Goal: Information Seeking & Learning: Compare options

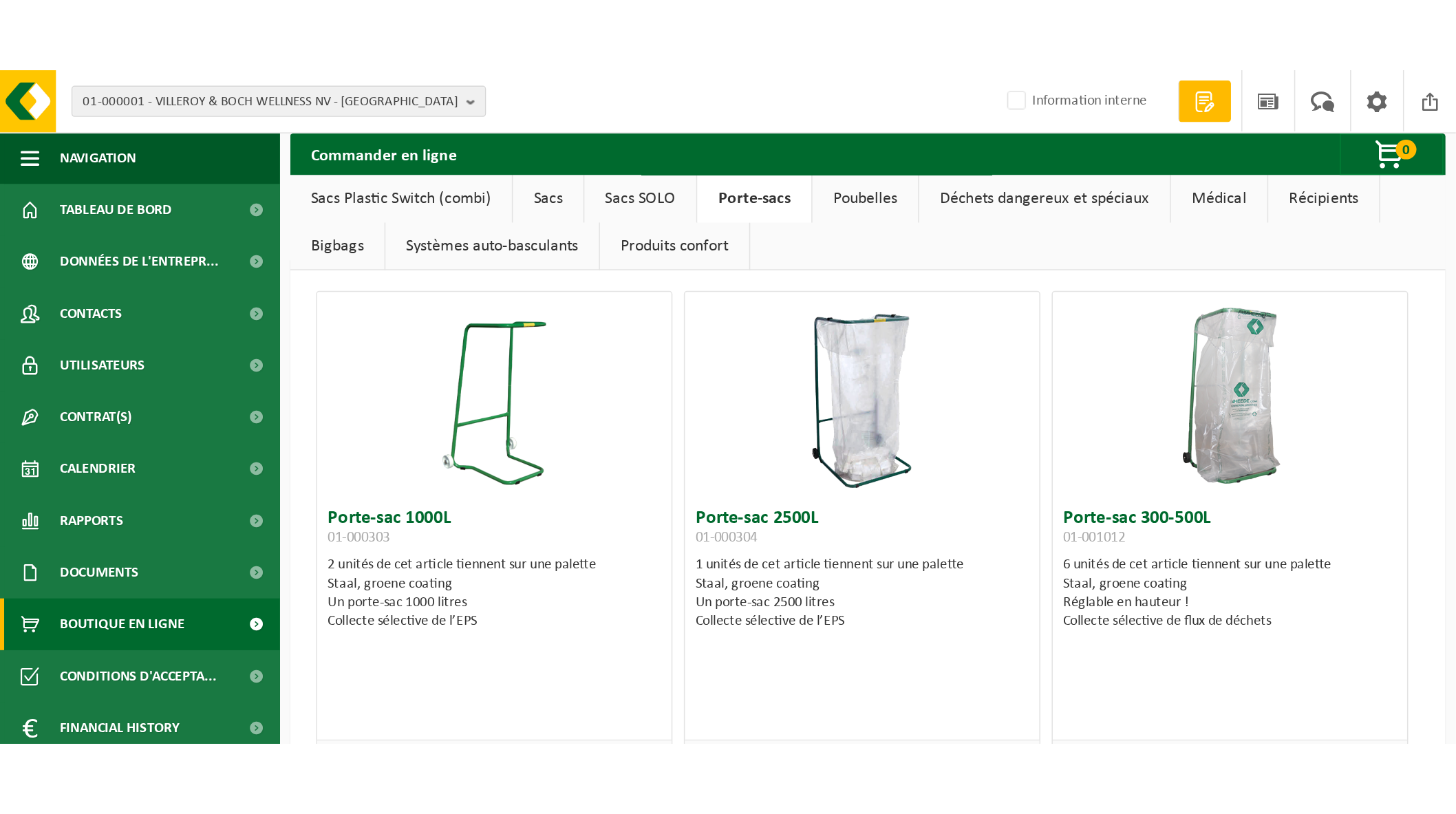
scroll to position [13, 0]
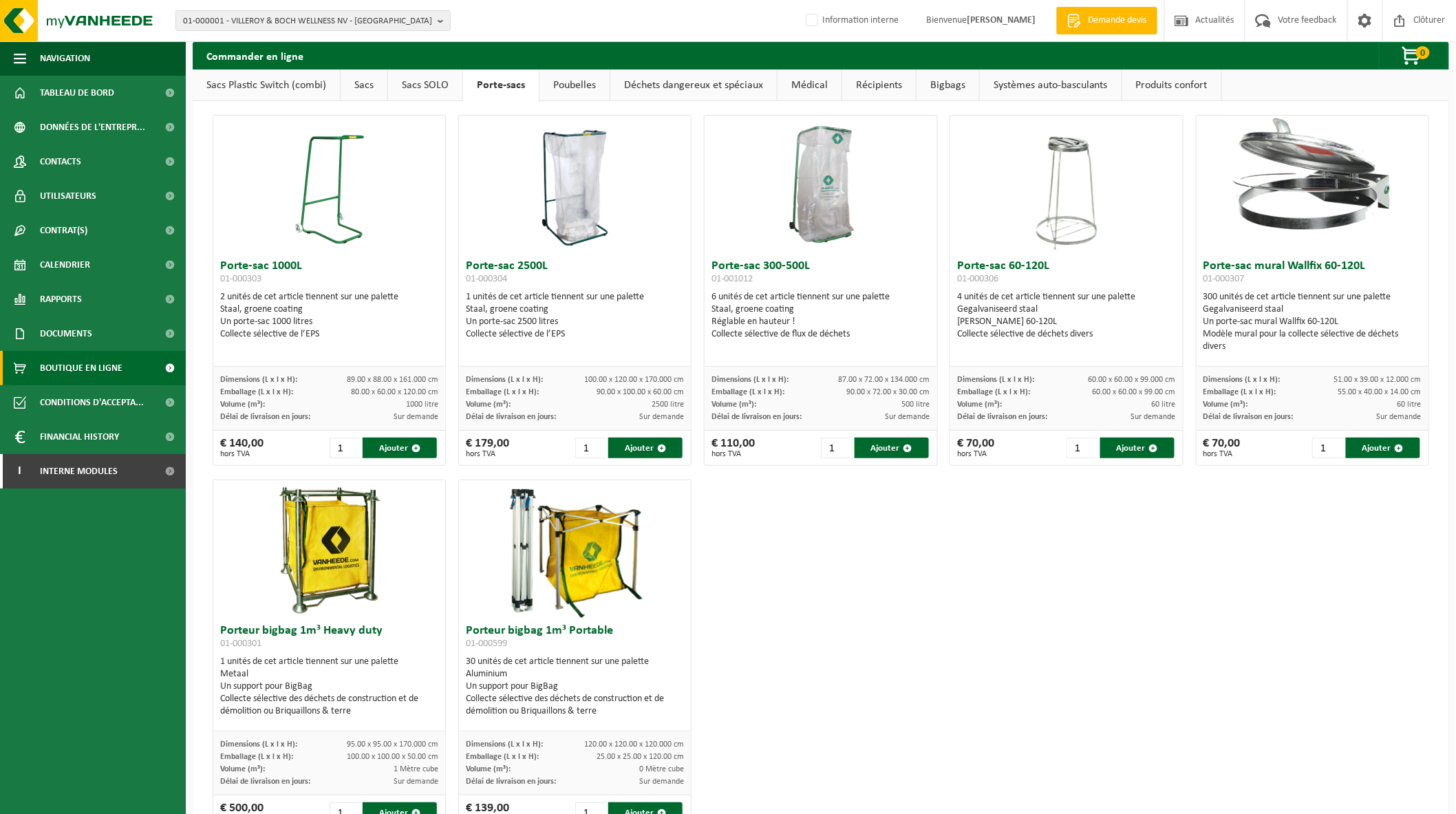
click at [360, 91] on link "Sacs" at bounding box center [364, 85] width 47 height 31
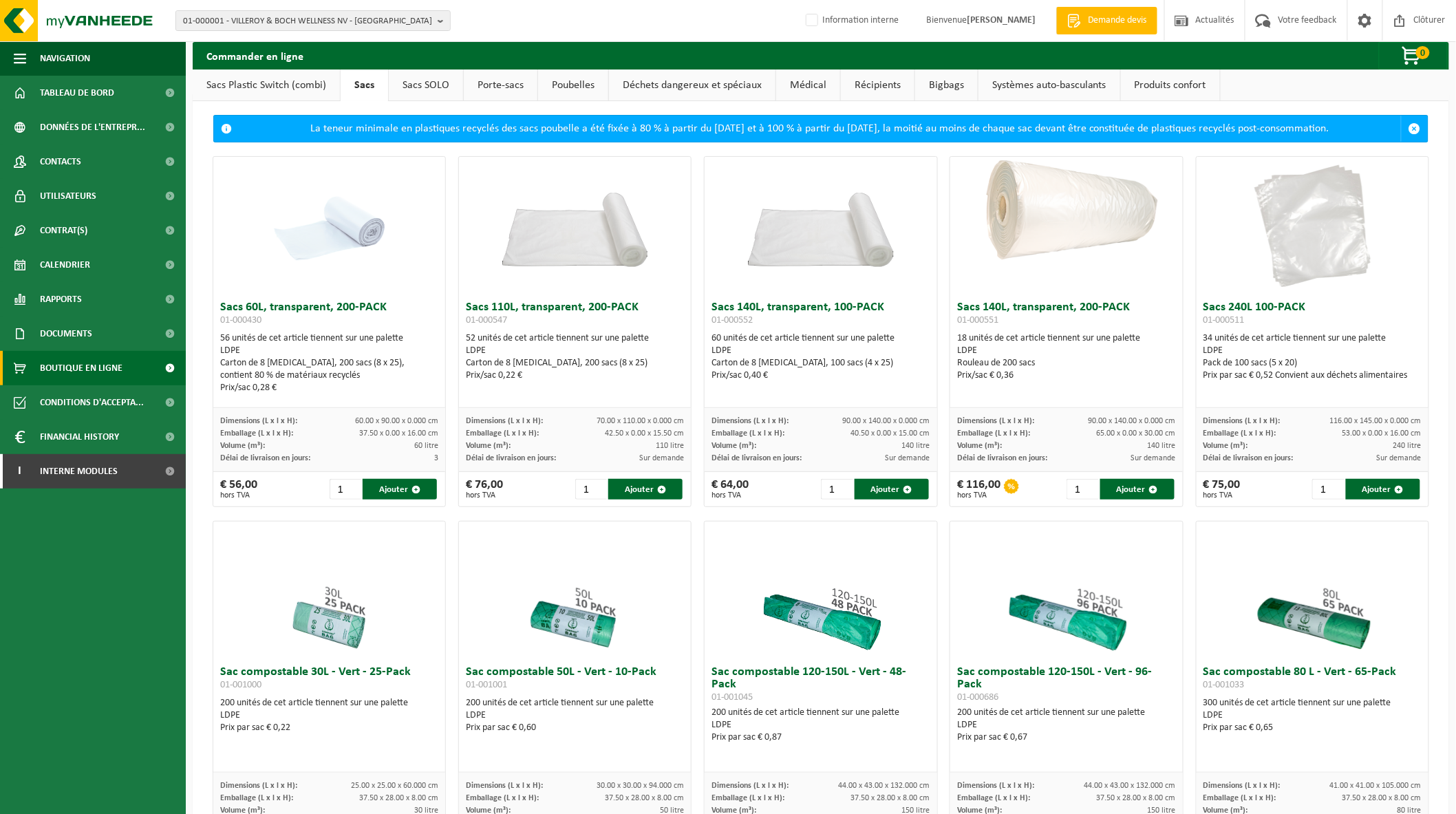
click at [559, 84] on link "Poubelles" at bounding box center [573, 85] width 70 height 31
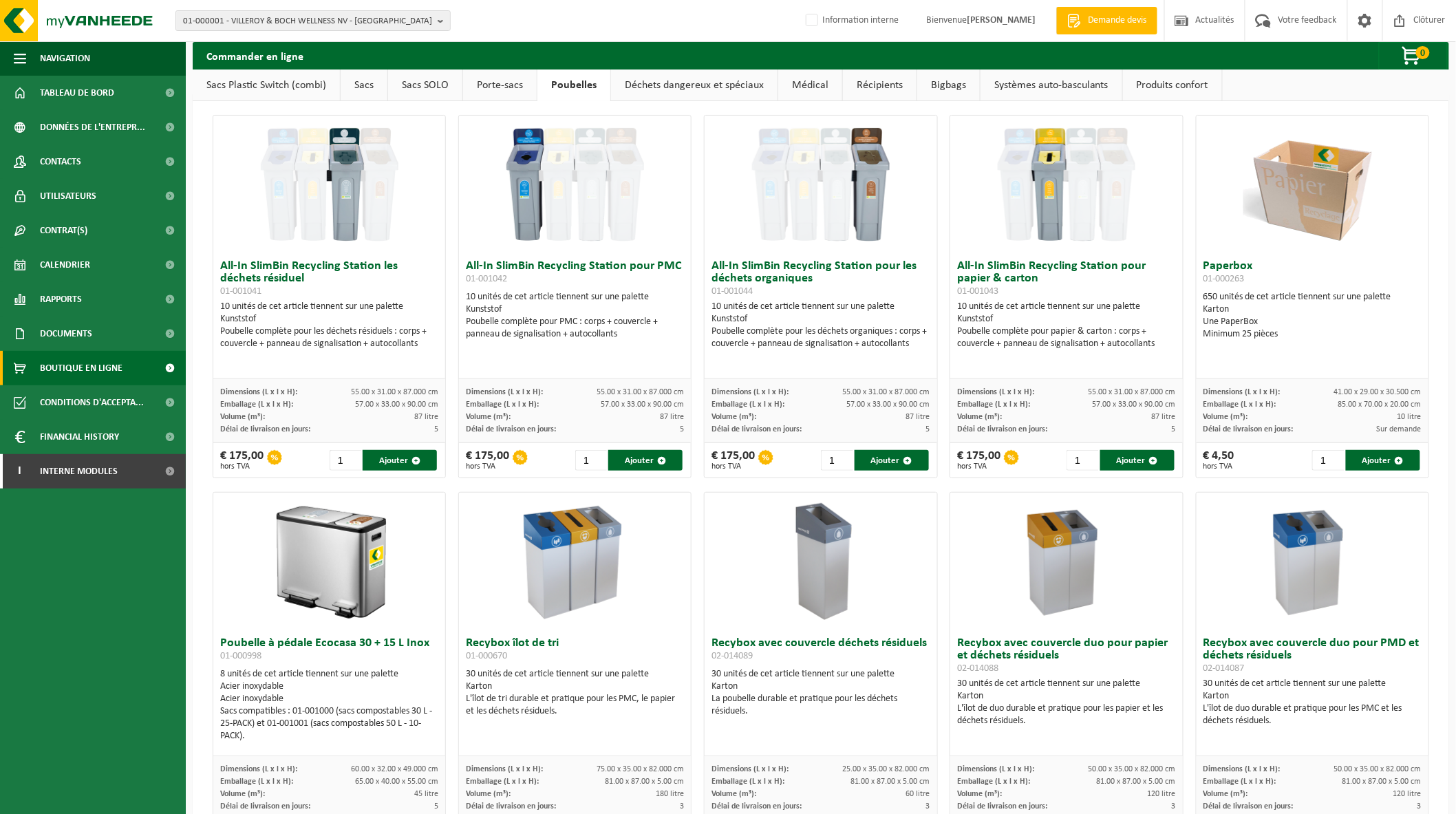
scroll to position [0, 0]
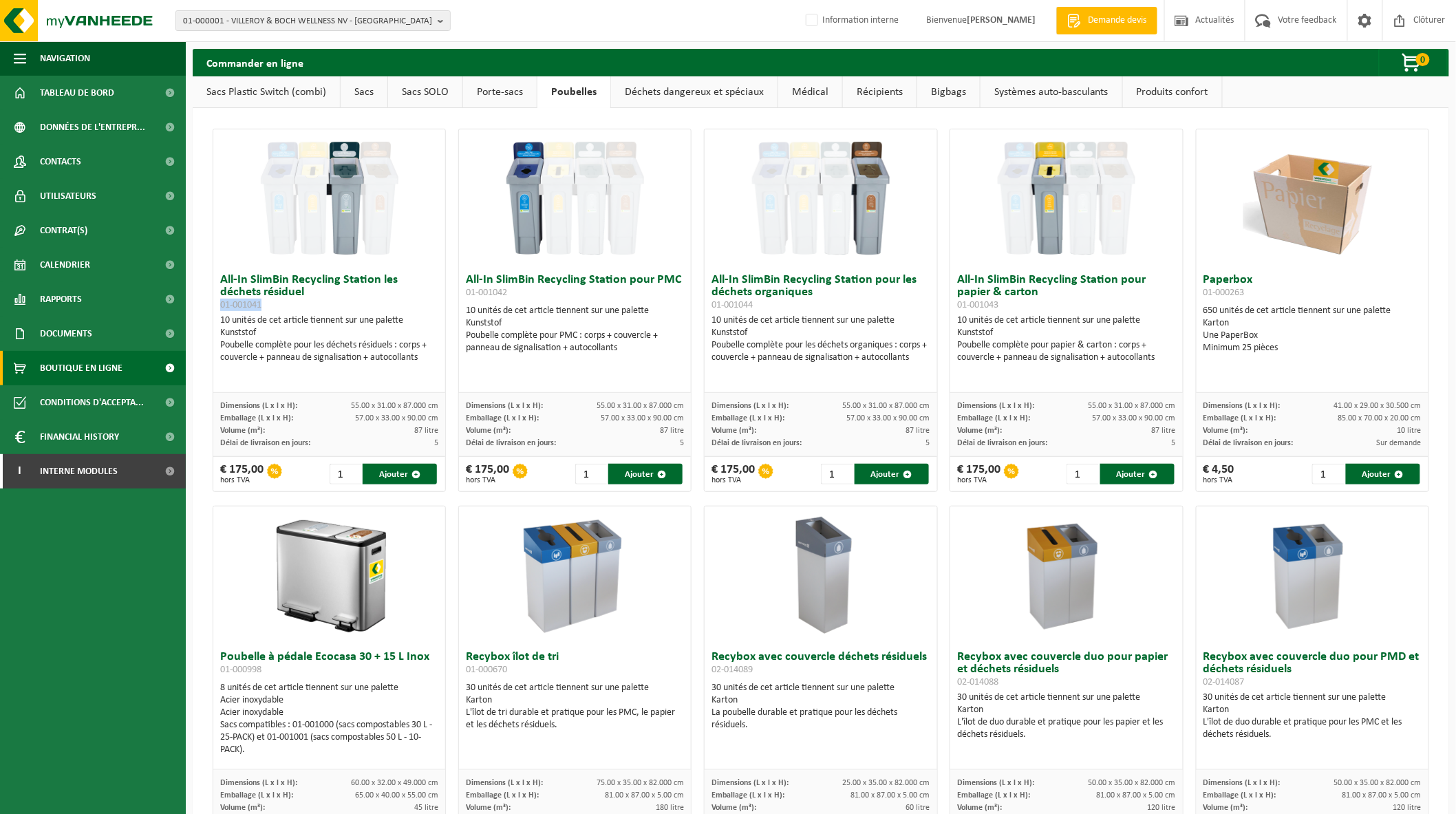
drag, startPoint x: 266, startPoint y: 300, endPoint x: 212, endPoint y: 305, distance: 54.2
click at [212, 305] on div "All-In SlimBin Recycling Station les déchets résiduel 01-001041 10 unités de ce…" at bounding box center [329, 310] width 233 height 363
copy span "01-001041"
click at [366, 88] on link "Sacs" at bounding box center [364, 91] width 47 height 31
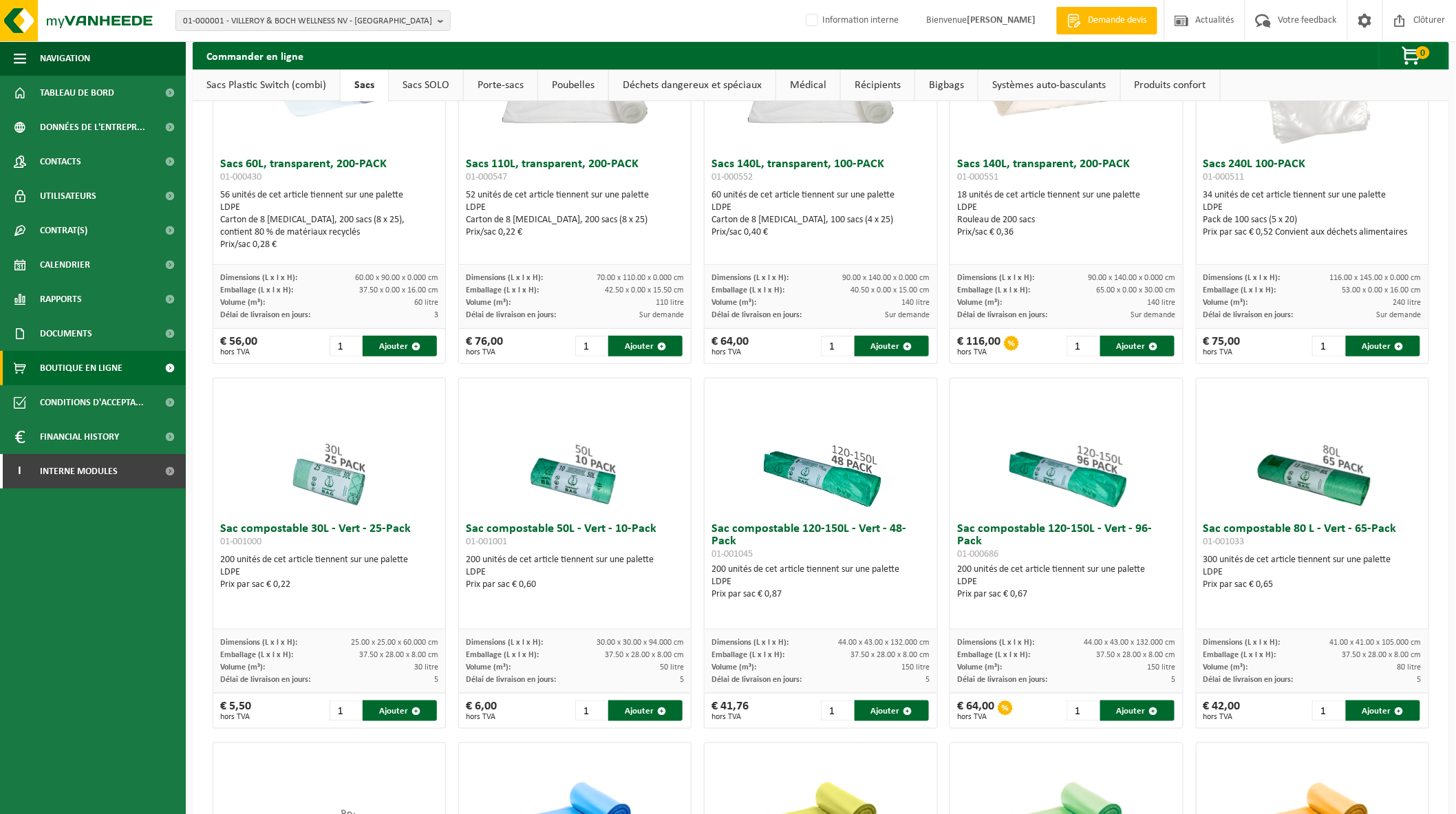
scroll to position [159, 0]
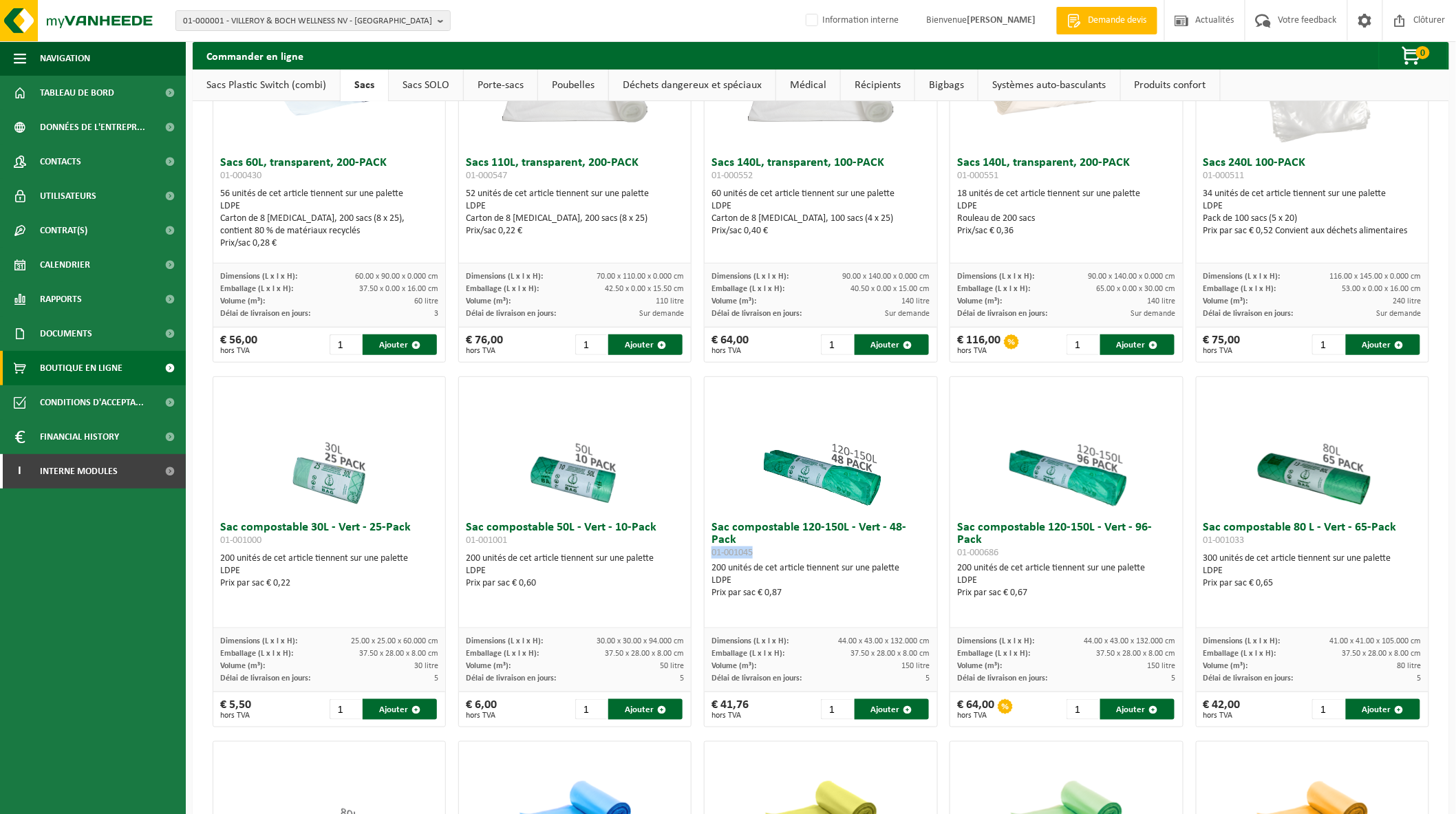
drag, startPoint x: 757, startPoint y: 546, endPoint x: 709, endPoint y: 549, distance: 48.1
click at [712, 446] on h3 "Sac compostable 120-150L - Vert - 48-Pack 01-001045" at bounding box center [820, 540] width 218 height 37
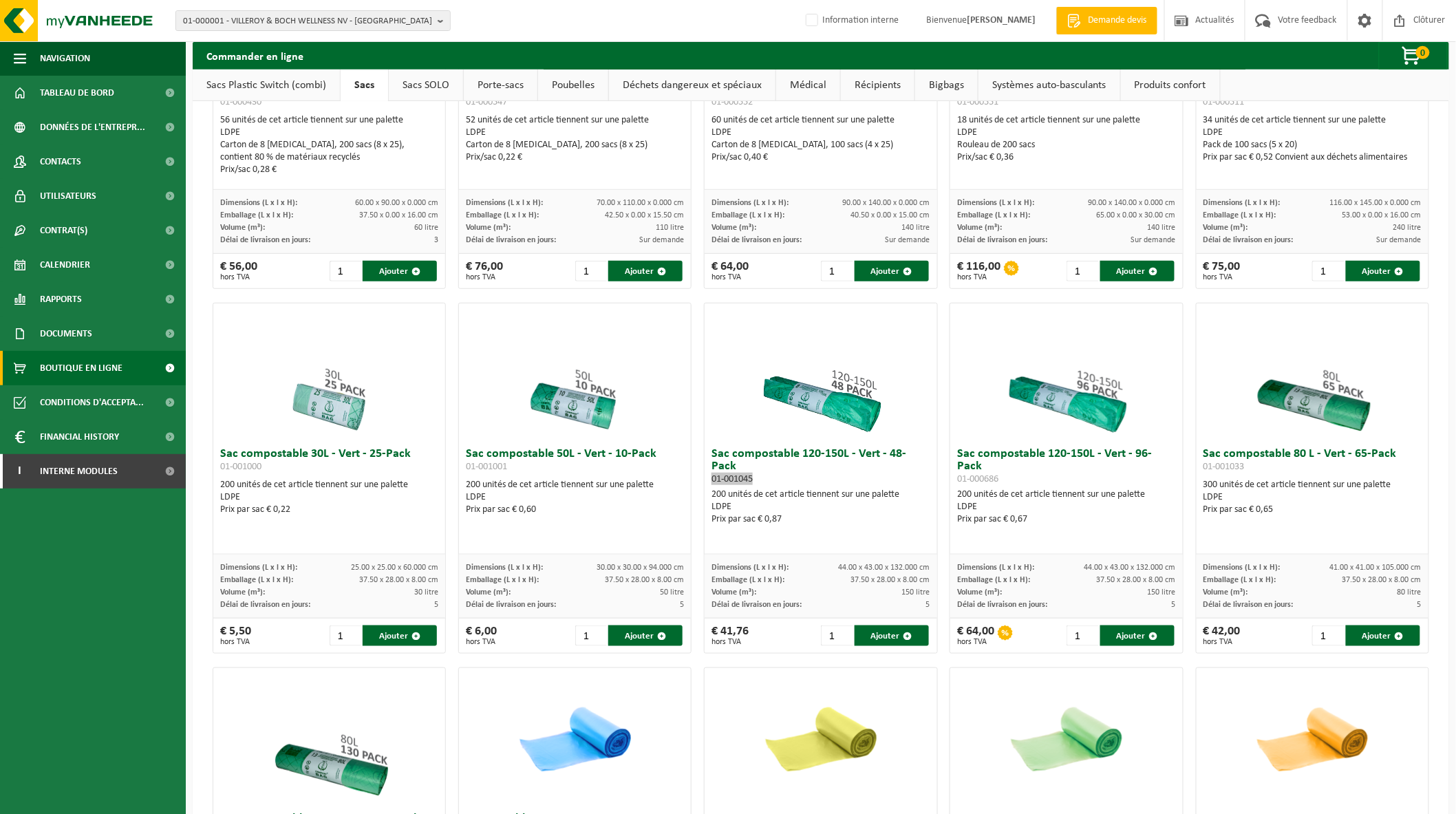
scroll to position [0, 0]
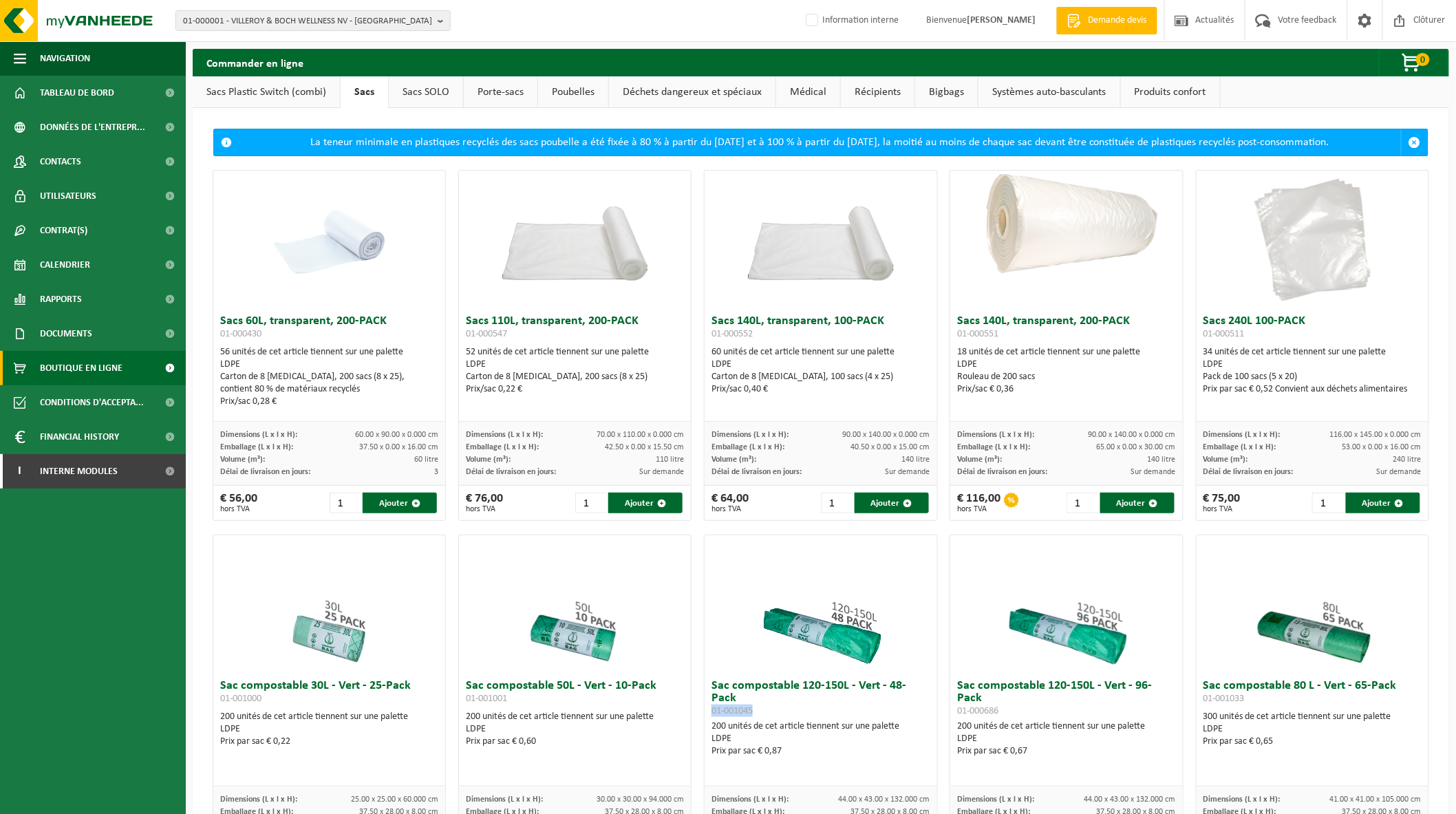
click at [576, 93] on link "Poubelles" at bounding box center [573, 91] width 70 height 31
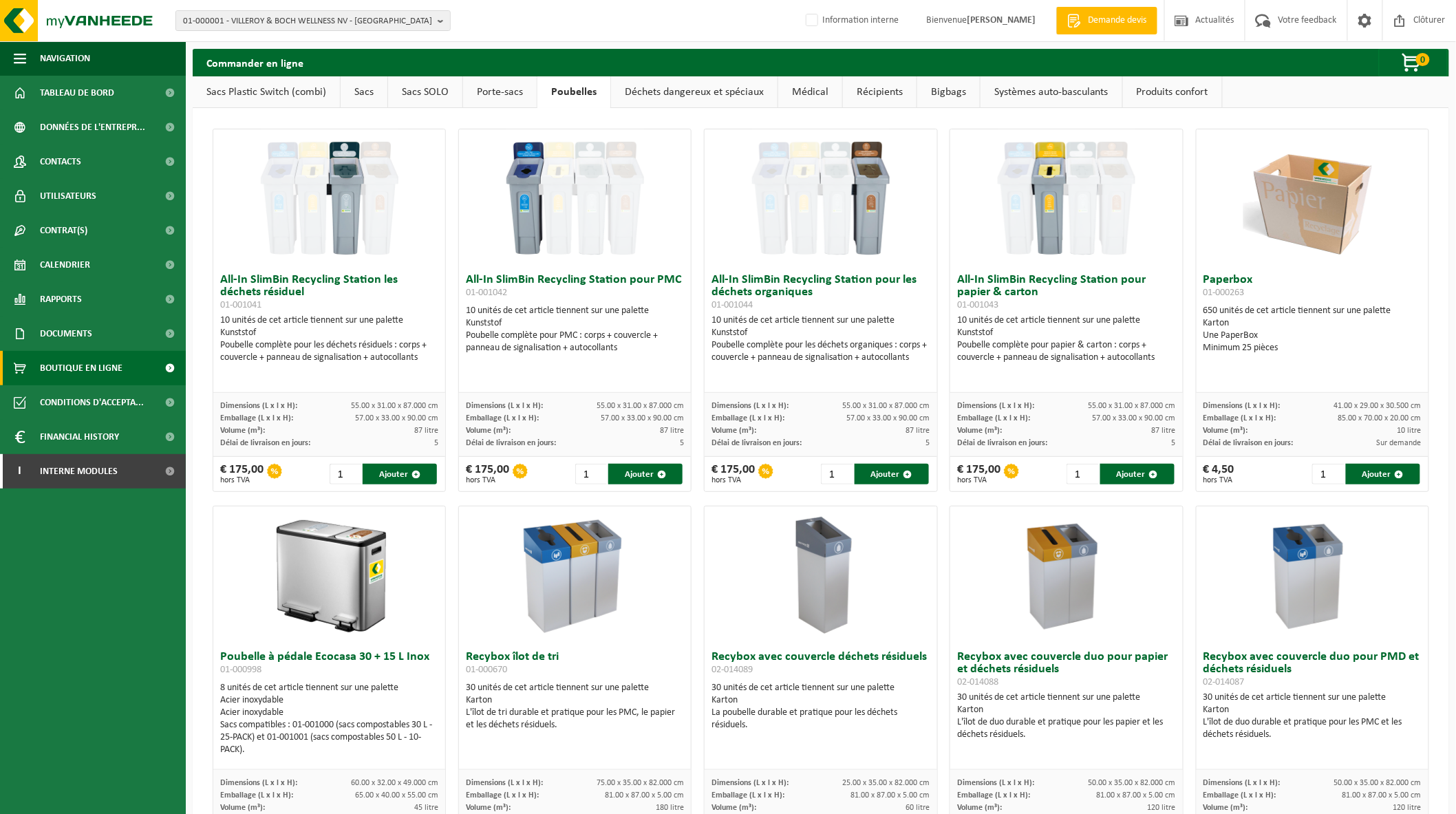
click at [367, 97] on link "Sacs" at bounding box center [364, 91] width 47 height 31
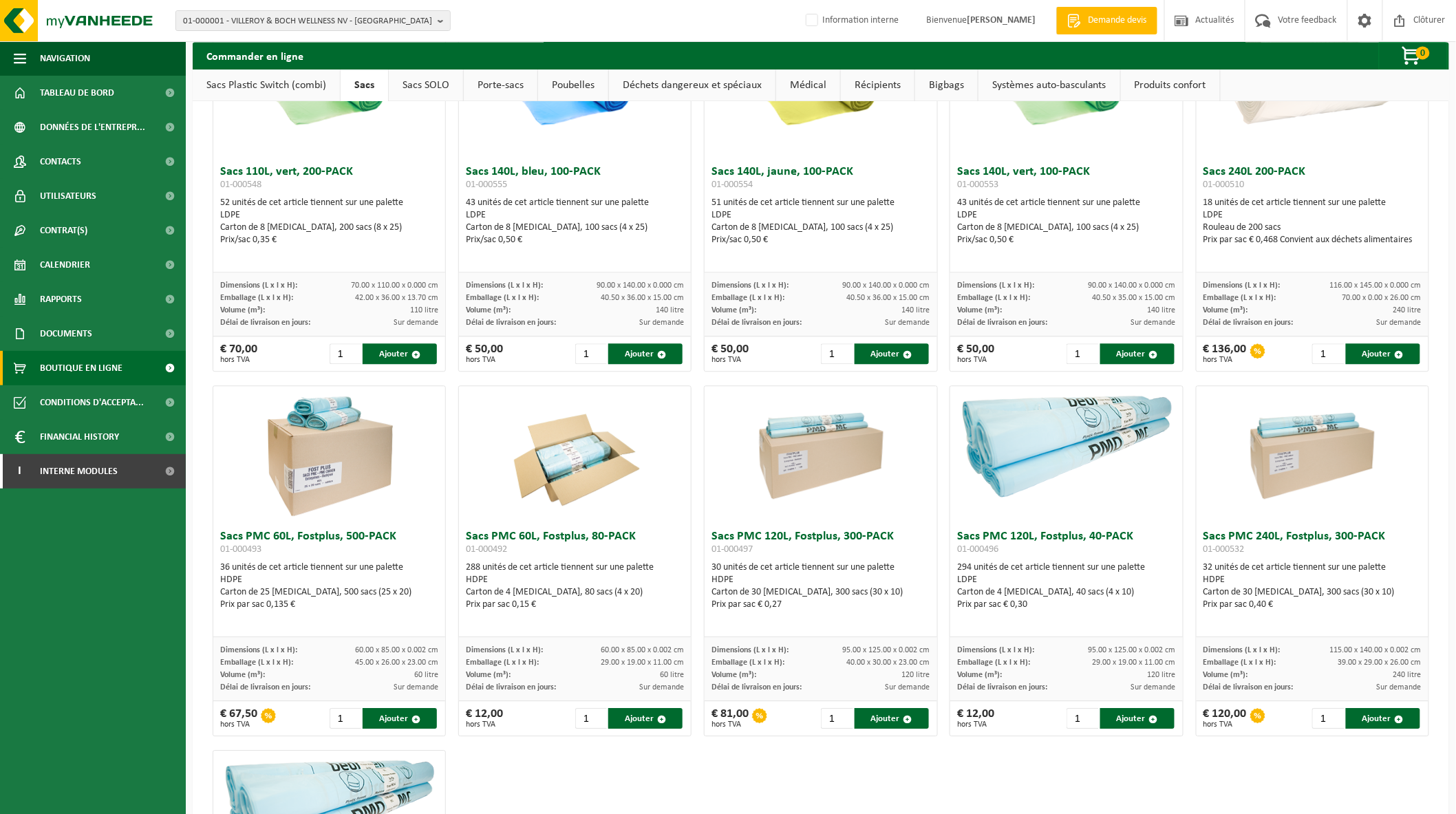
scroll to position [1275, 0]
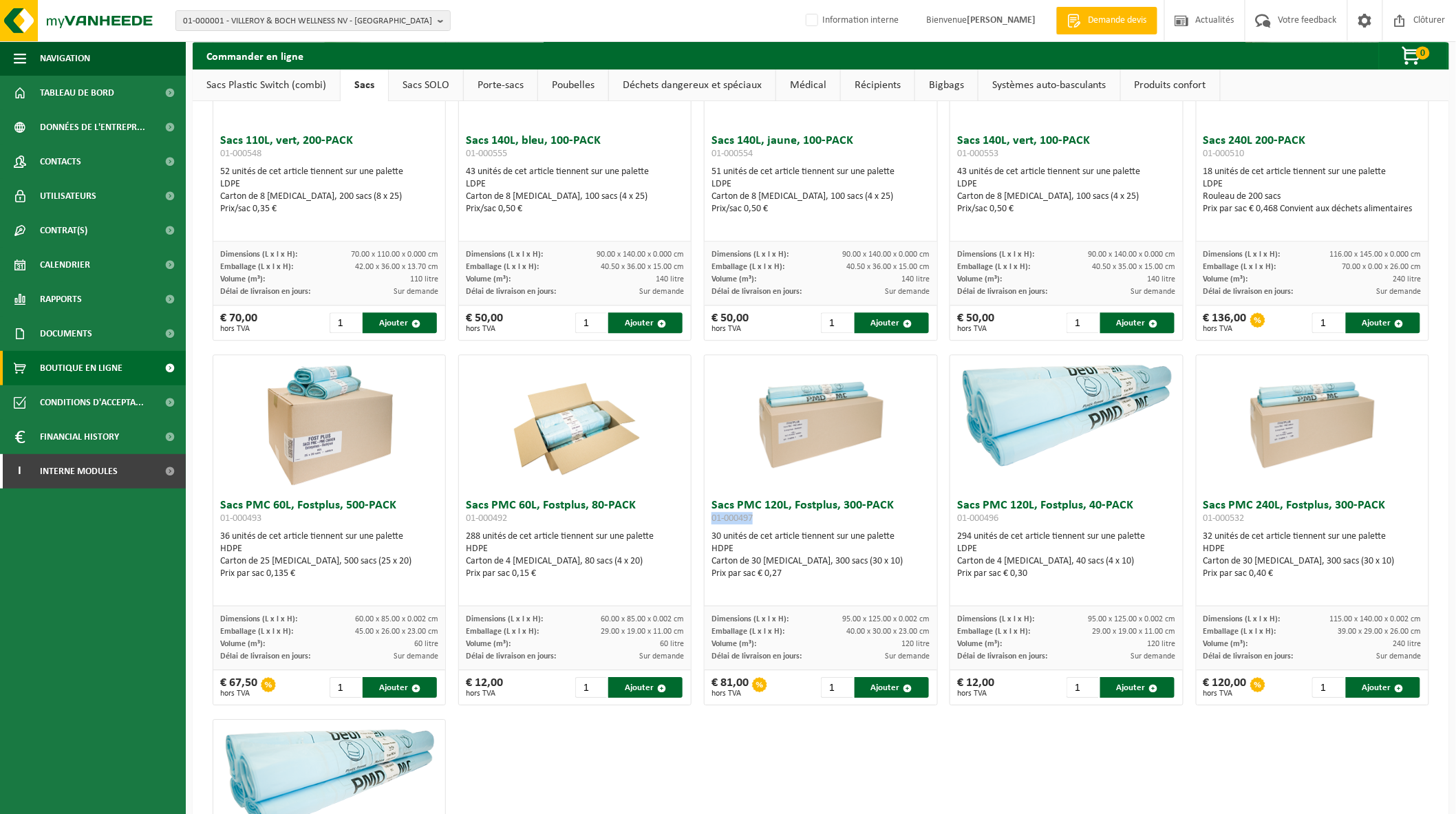
drag, startPoint x: 753, startPoint y: 527, endPoint x: 706, endPoint y: 521, distance: 47.4
click at [706, 446] on div "Sacs PMC 120L, Fostplus, 300-PACK 01-000497 30 unités de cet article tiennent s…" at bounding box center [820, 550] width 232 height 114
copy span "01-000497"
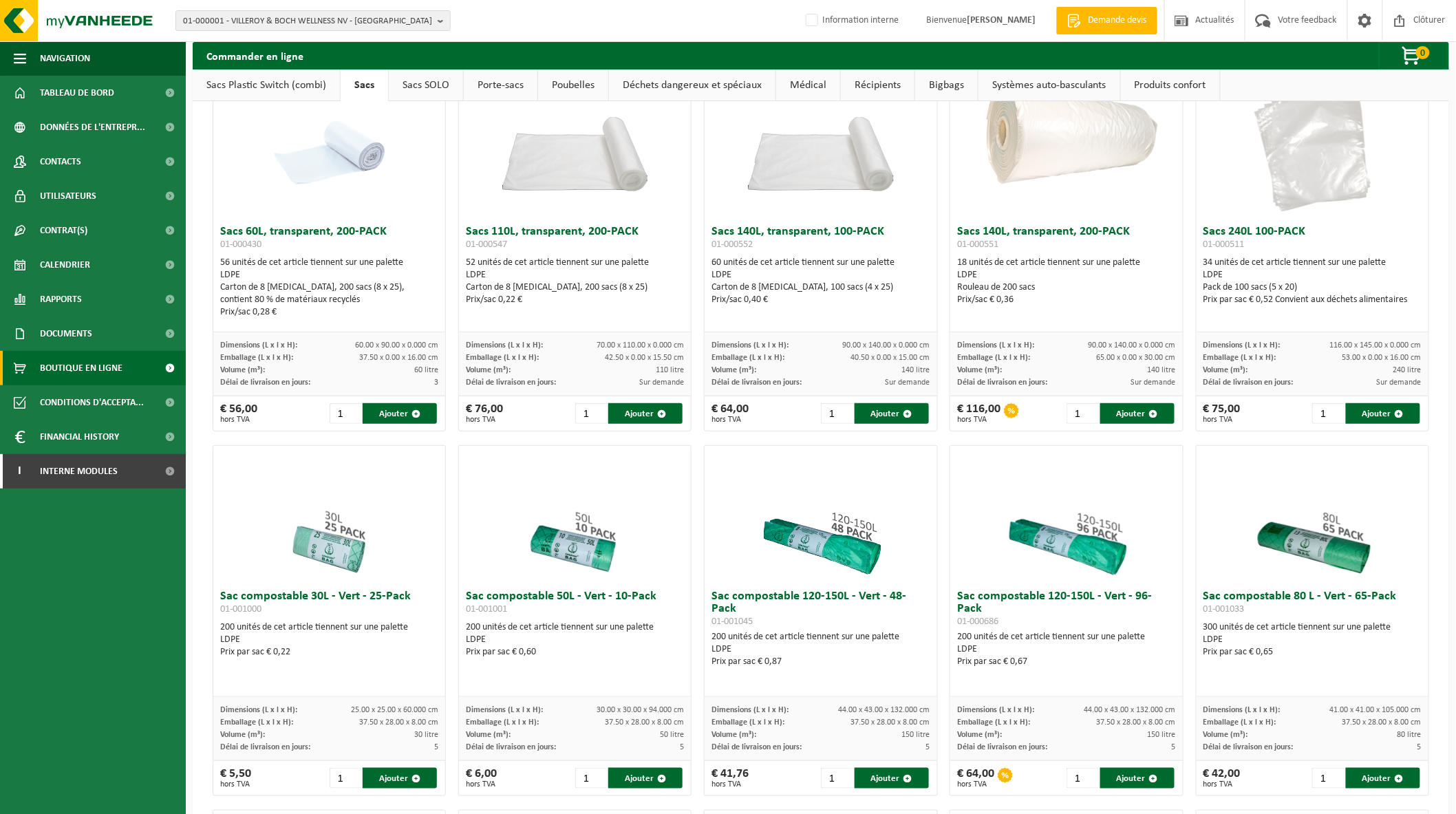
scroll to position [88, 0]
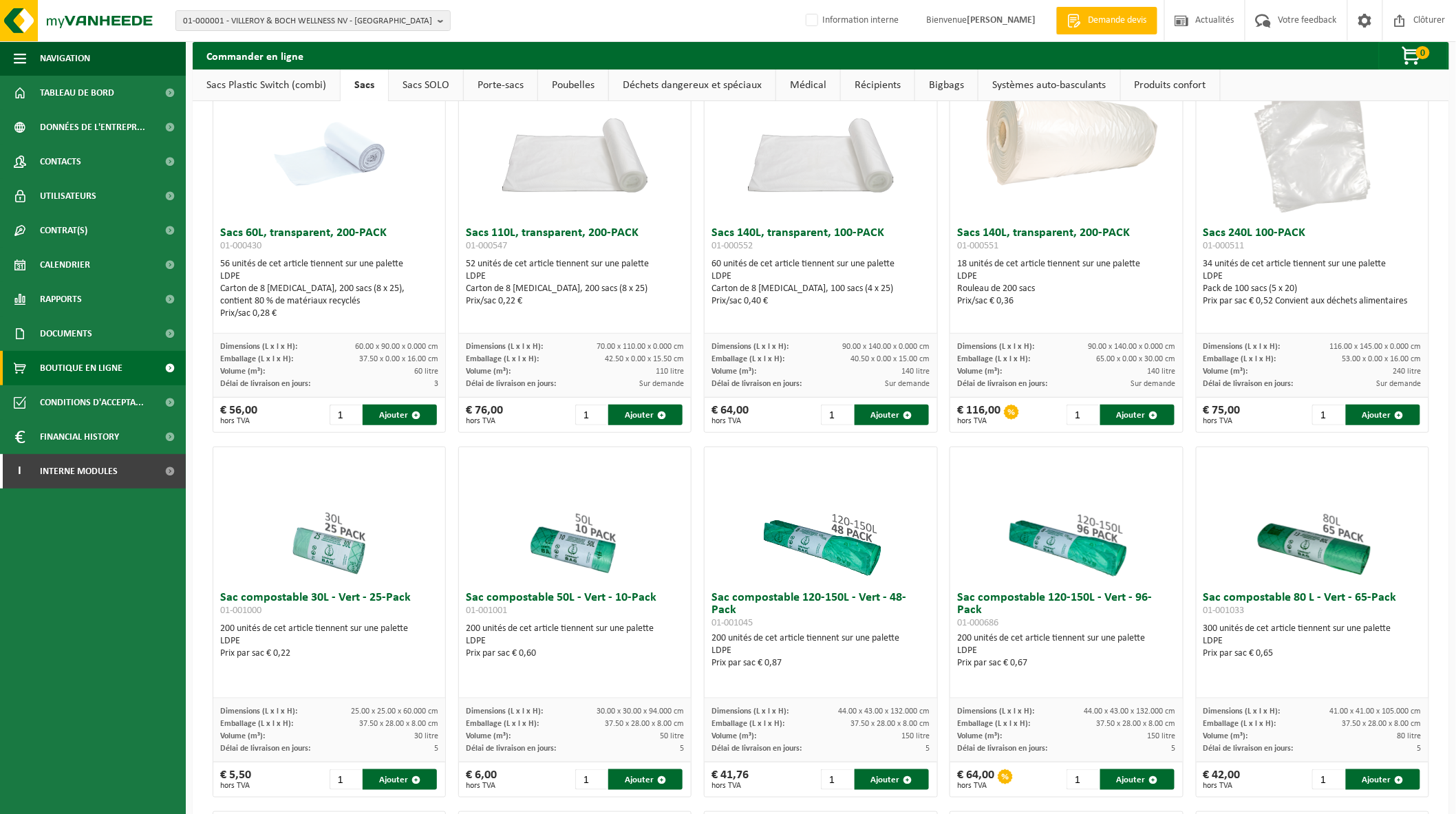
click at [966, 446] on h3 "Sac compostable 120-150L - Vert - 96-Pack 01-000686" at bounding box center [1066, 610] width 218 height 37
drag, startPoint x: 758, startPoint y: 610, endPoint x: 709, endPoint y: 610, distance: 49.0
click at [712, 446] on h3 "Sac compostable 120-150L - Vert - 48-Pack 01-001045" at bounding box center [820, 610] width 218 height 37
copy span "01-001045"
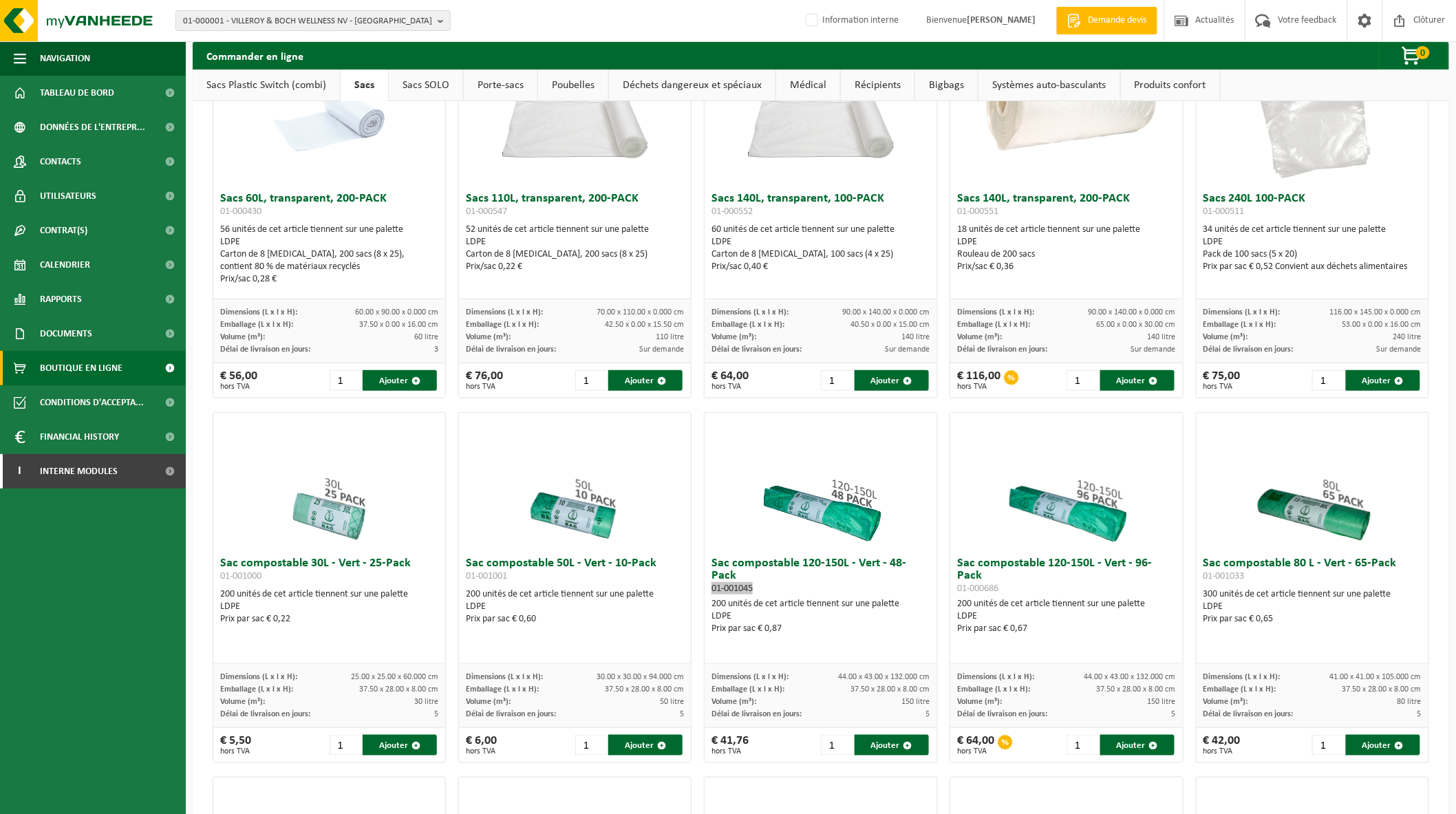
scroll to position [0, 0]
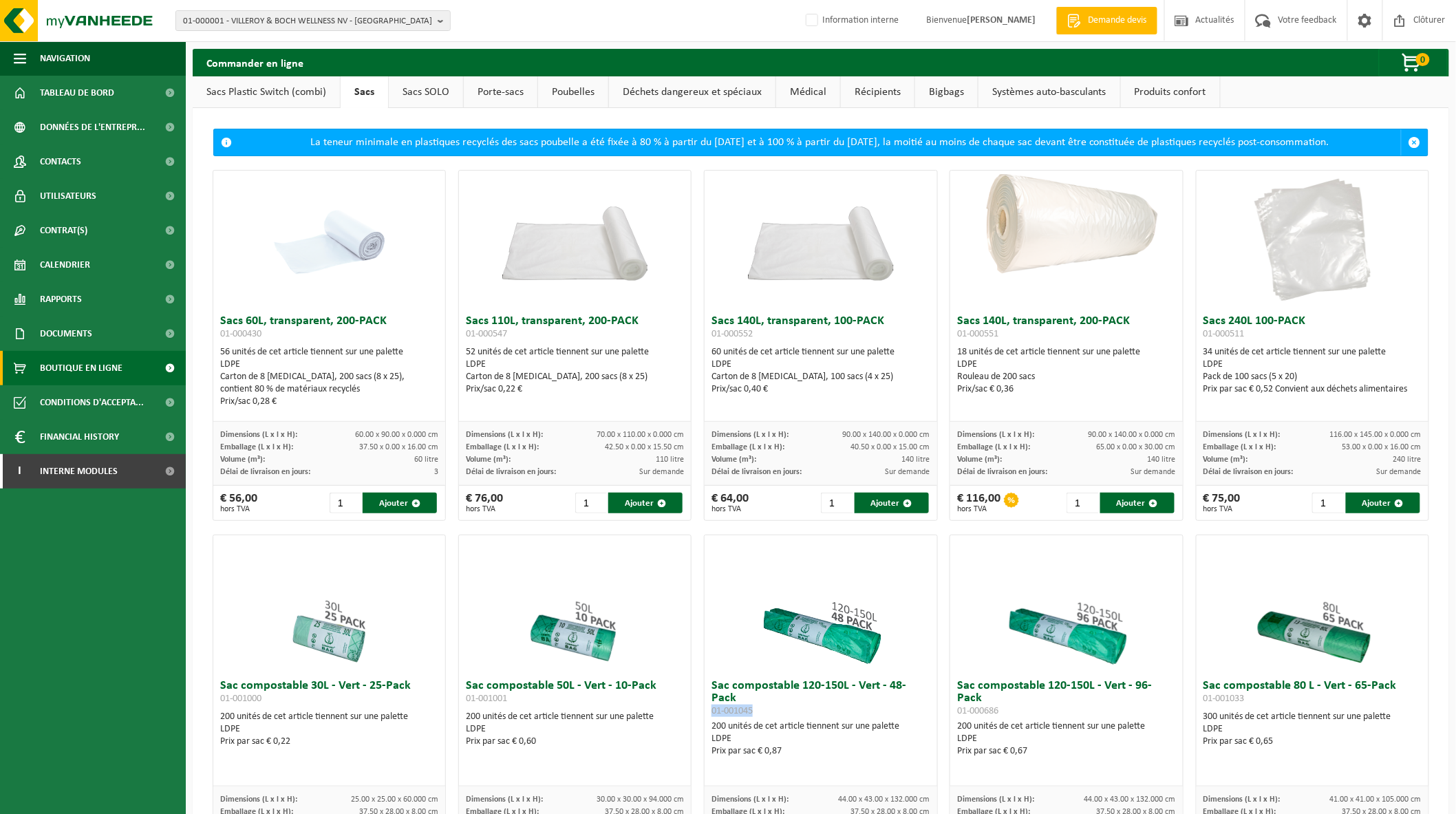
click at [439, 95] on link "Sacs SOLO" at bounding box center [426, 91] width 74 height 31
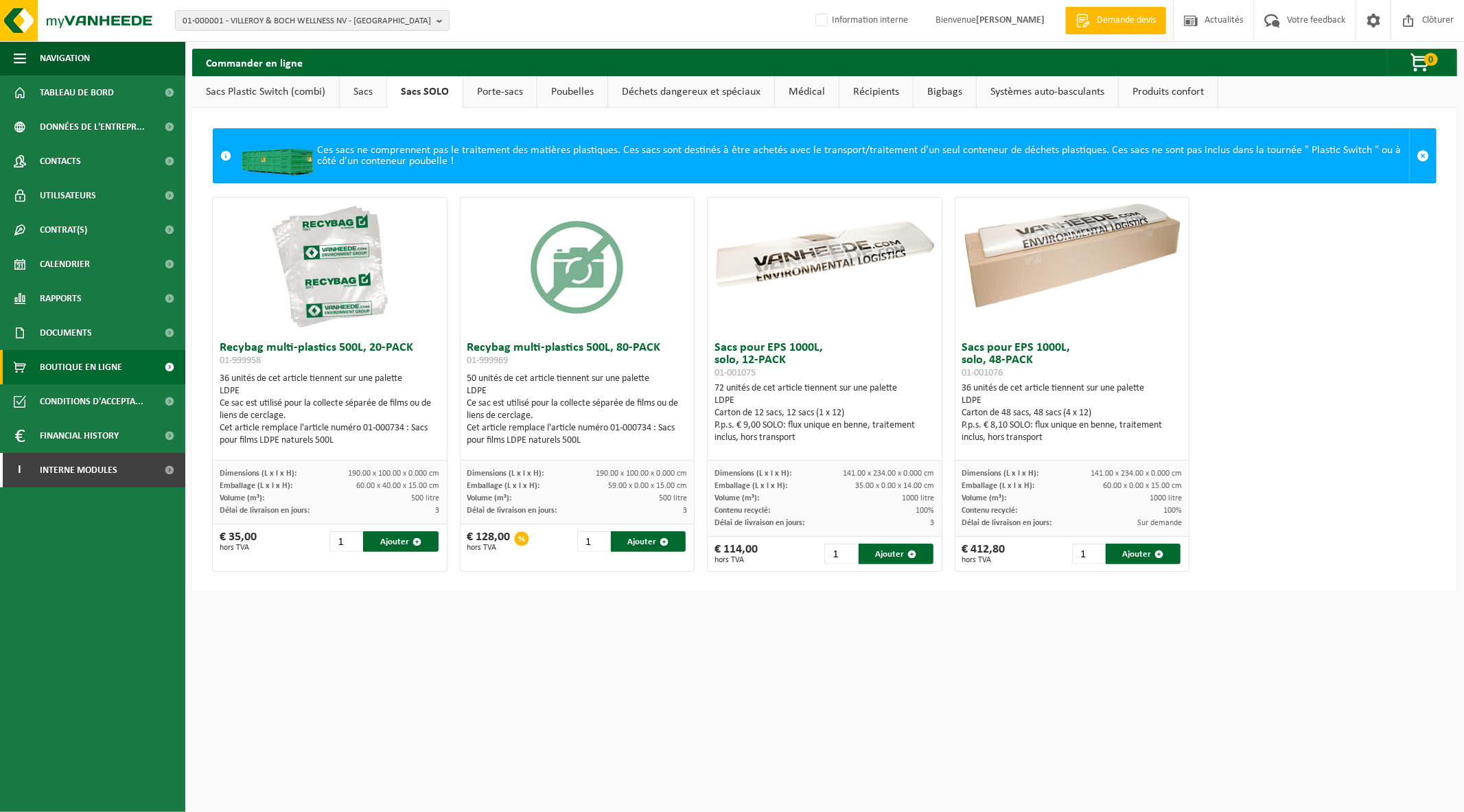
click at [489, 90] on link "Porte-sacs" at bounding box center [500, 91] width 73 height 31
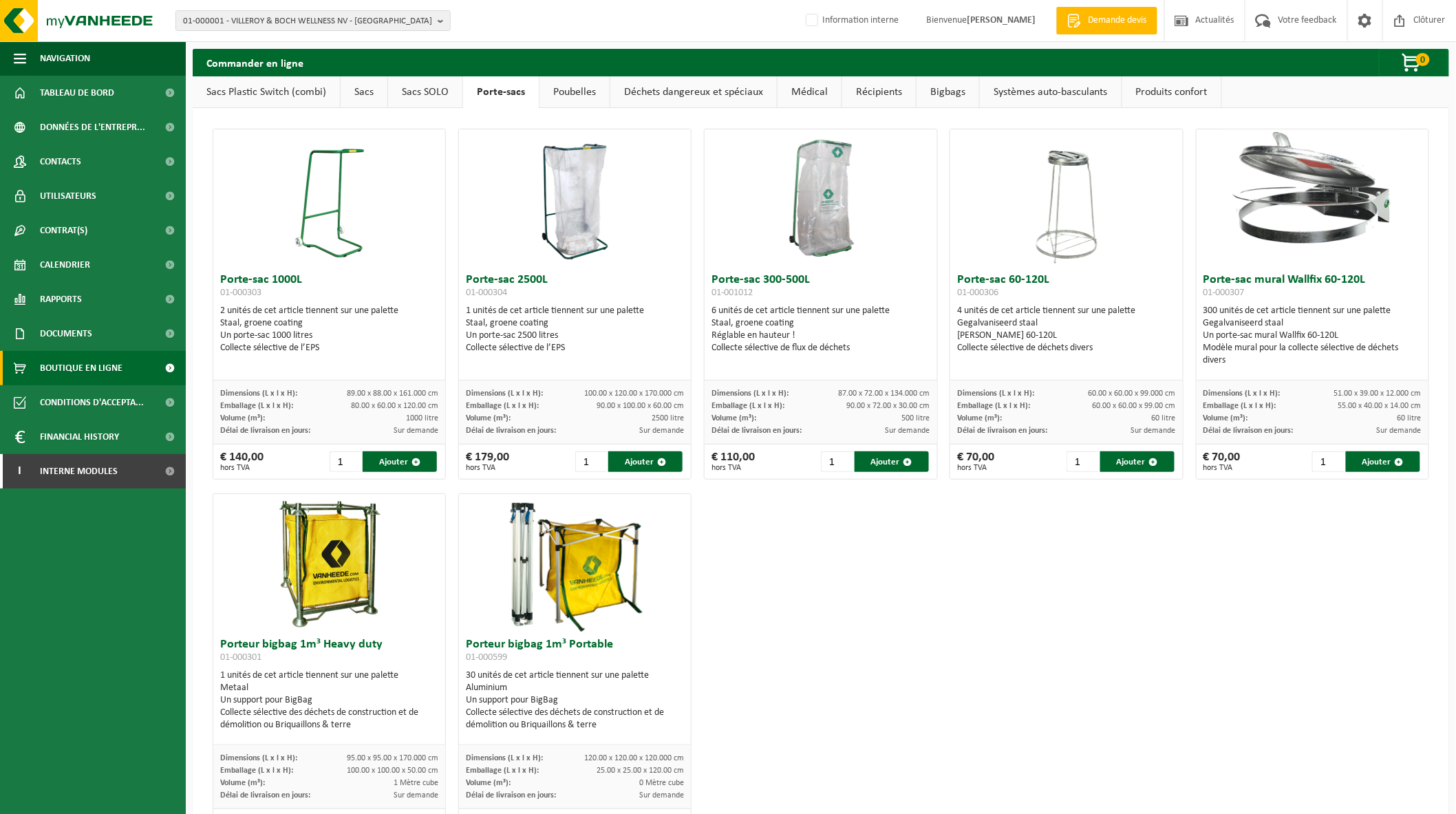
click at [425, 91] on link "Sacs SOLO" at bounding box center [425, 91] width 74 height 31
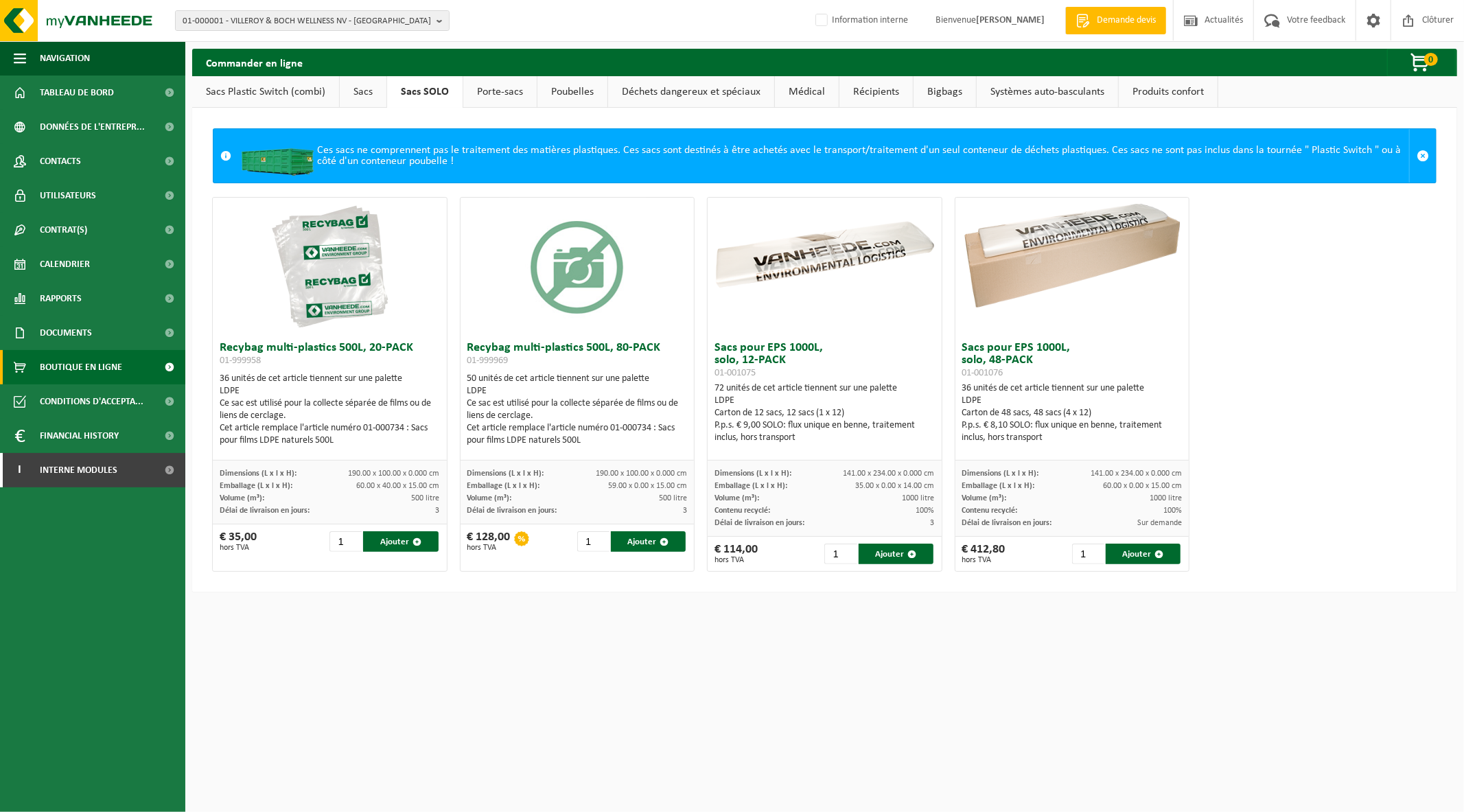
click at [556, 87] on link "Poubelles" at bounding box center [572, 91] width 70 height 31
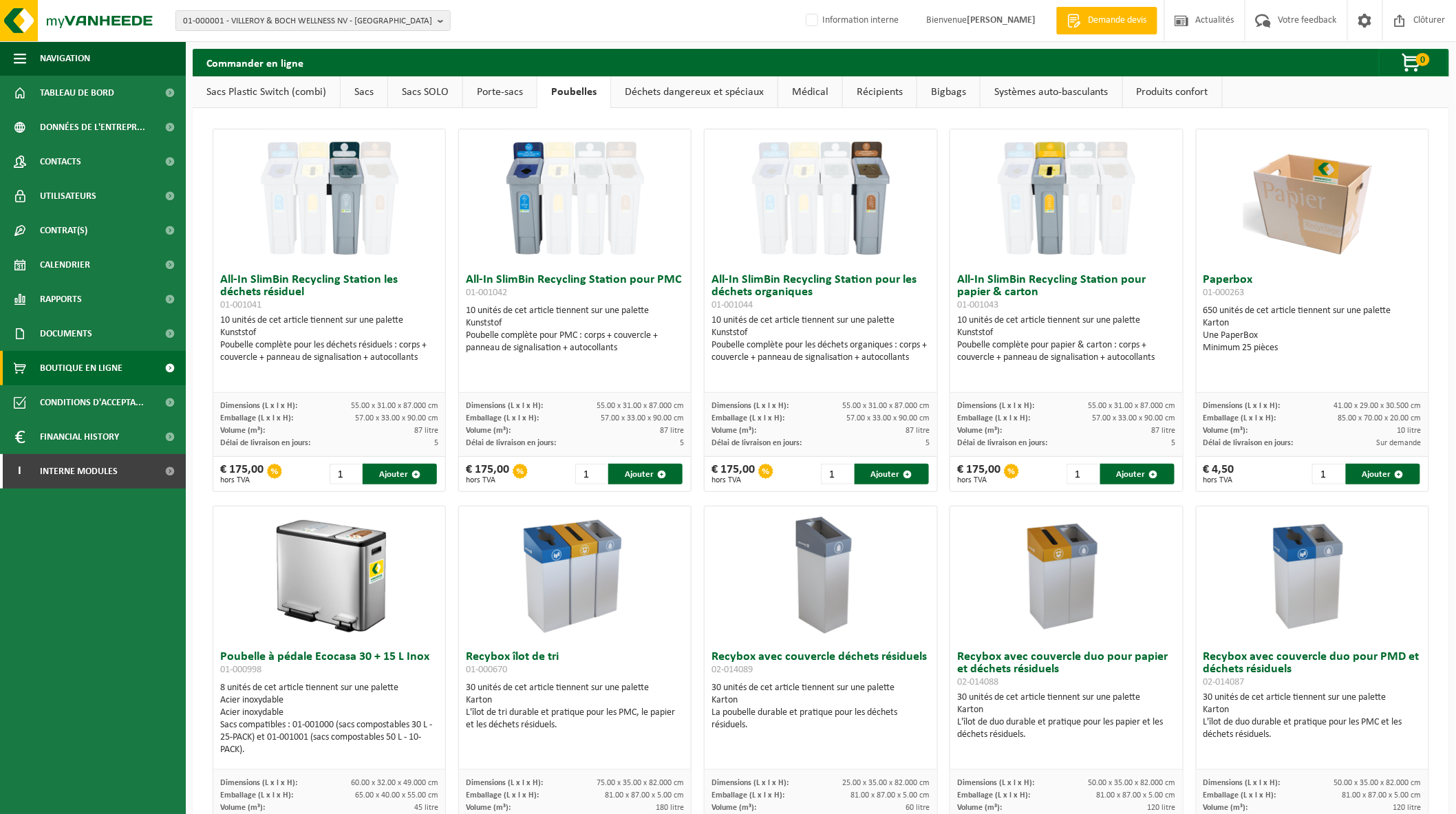
click at [503, 98] on link "Porte-sacs" at bounding box center [500, 91] width 74 height 31
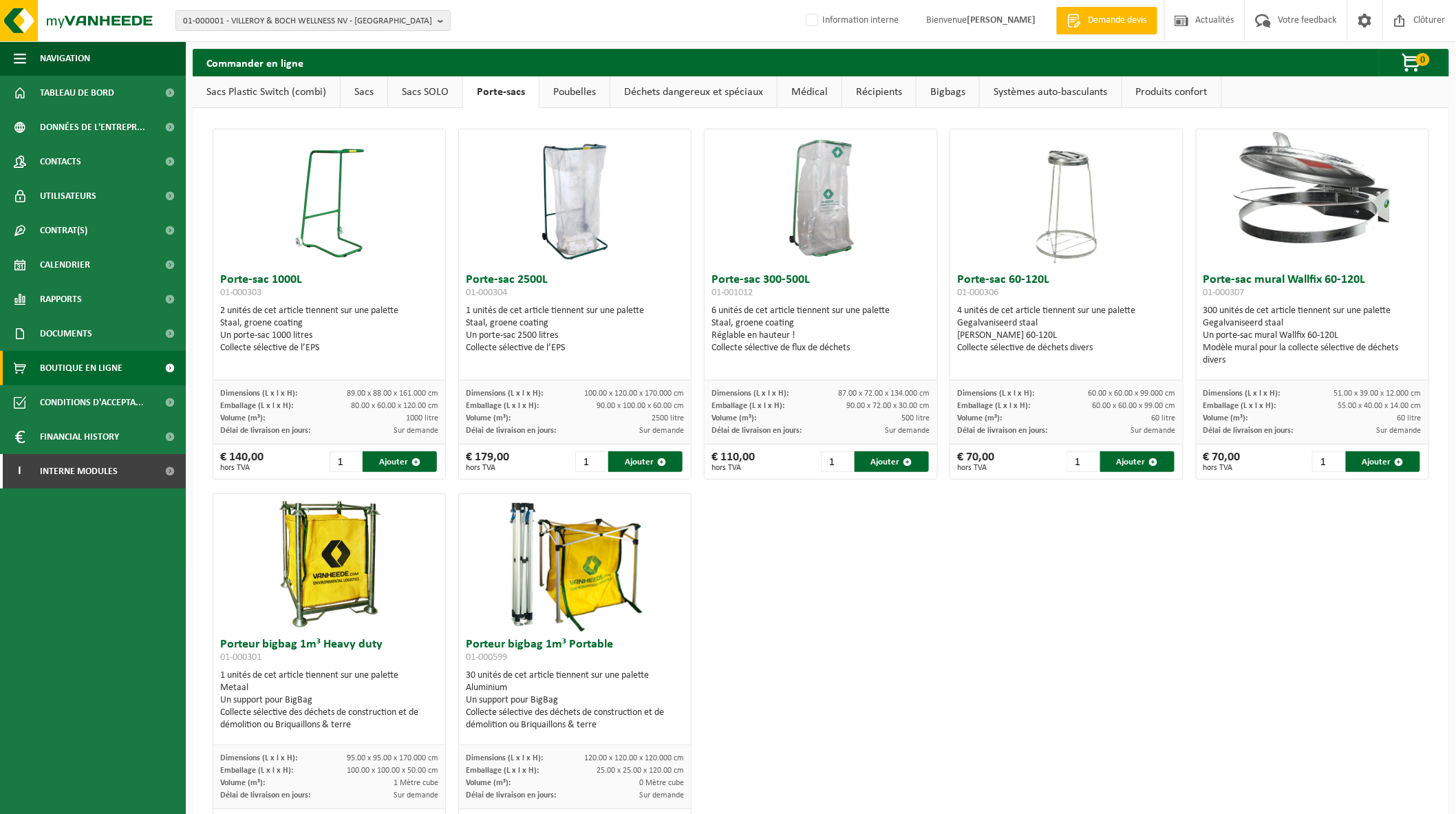
click at [437, 100] on link "Sacs SOLO" at bounding box center [425, 91] width 74 height 31
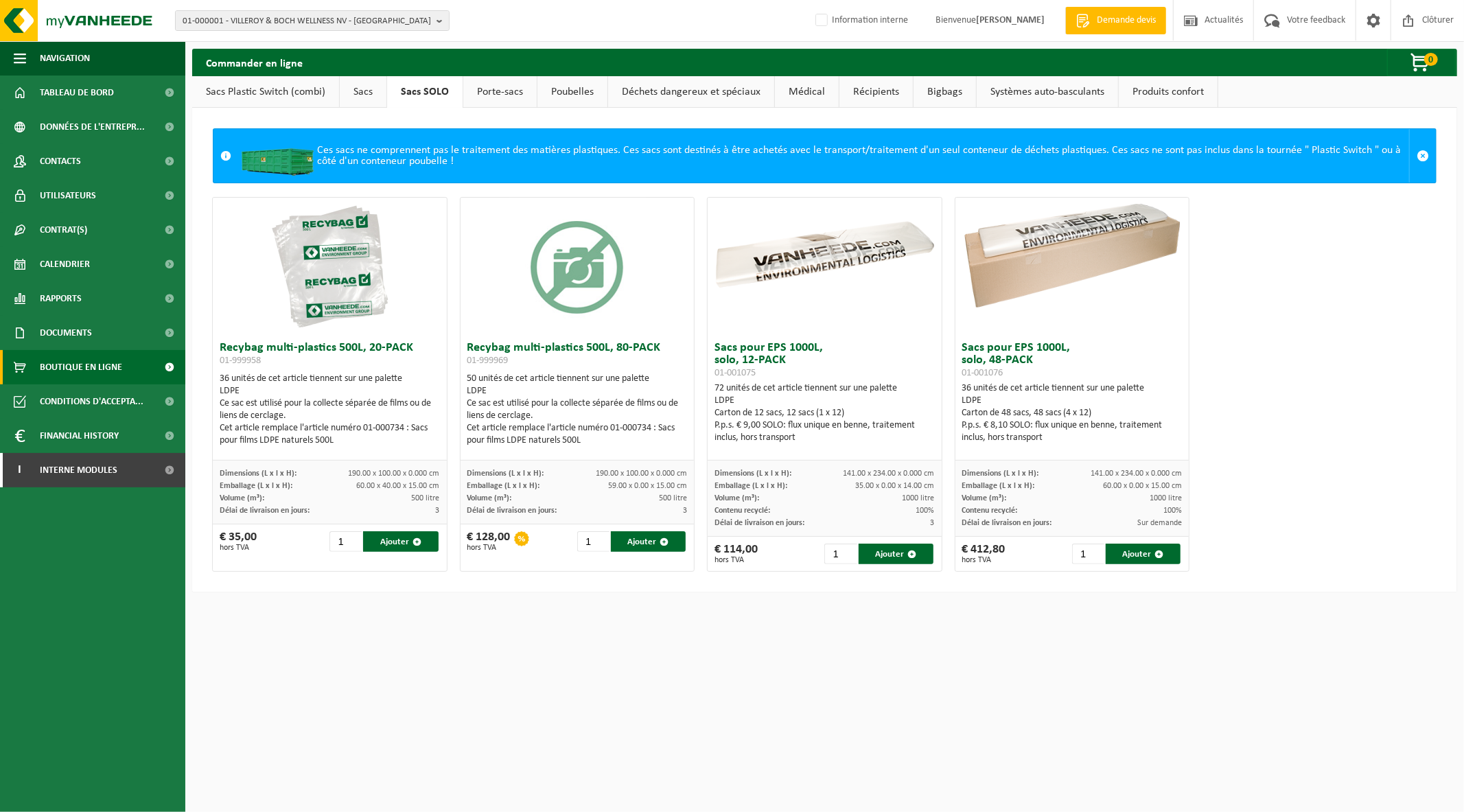
click at [377, 90] on link "Sacs" at bounding box center [363, 91] width 47 height 31
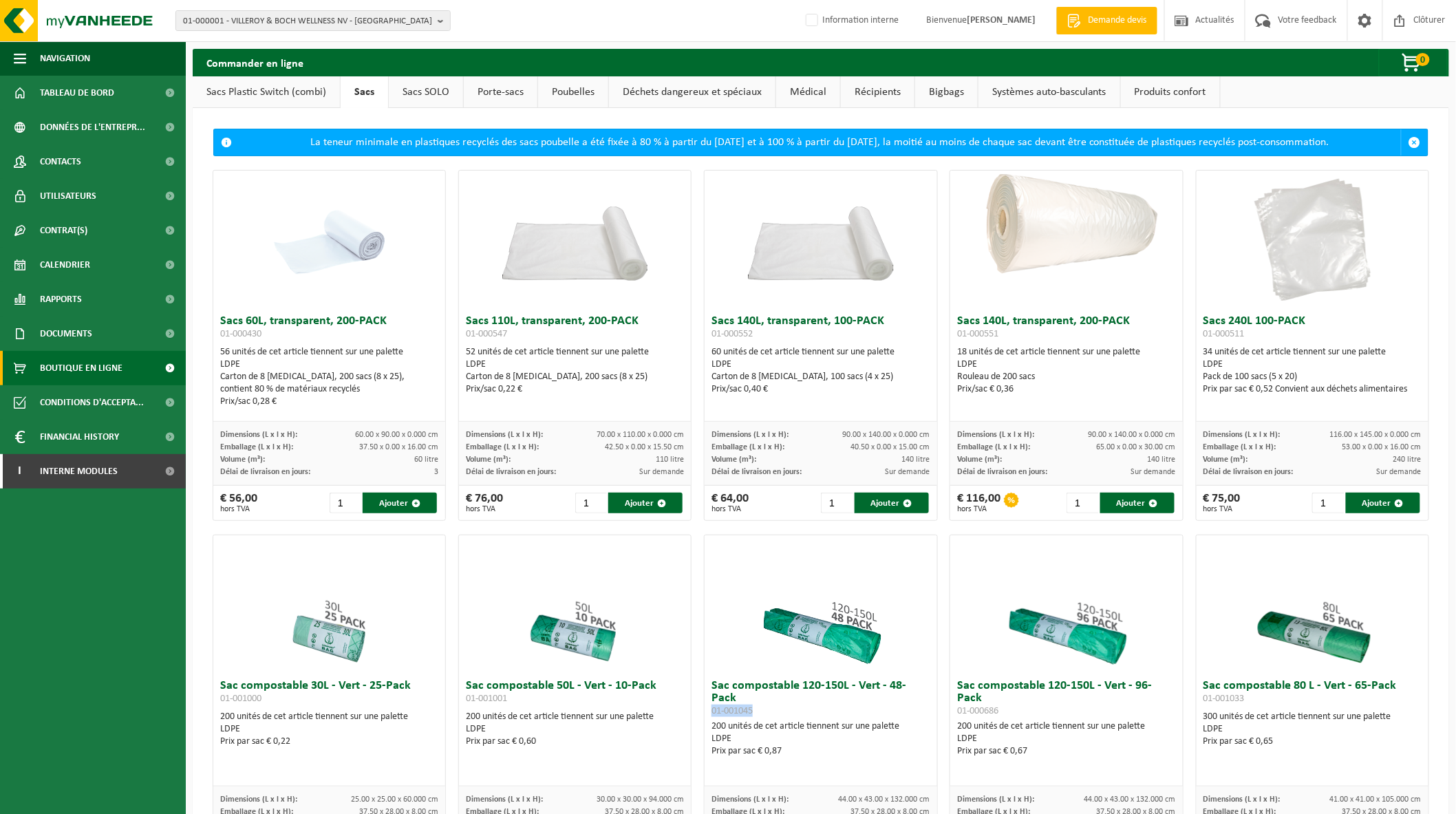
click at [289, 96] on link "Sacs Plastic Switch (combi)" at bounding box center [266, 91] width 147 height 31
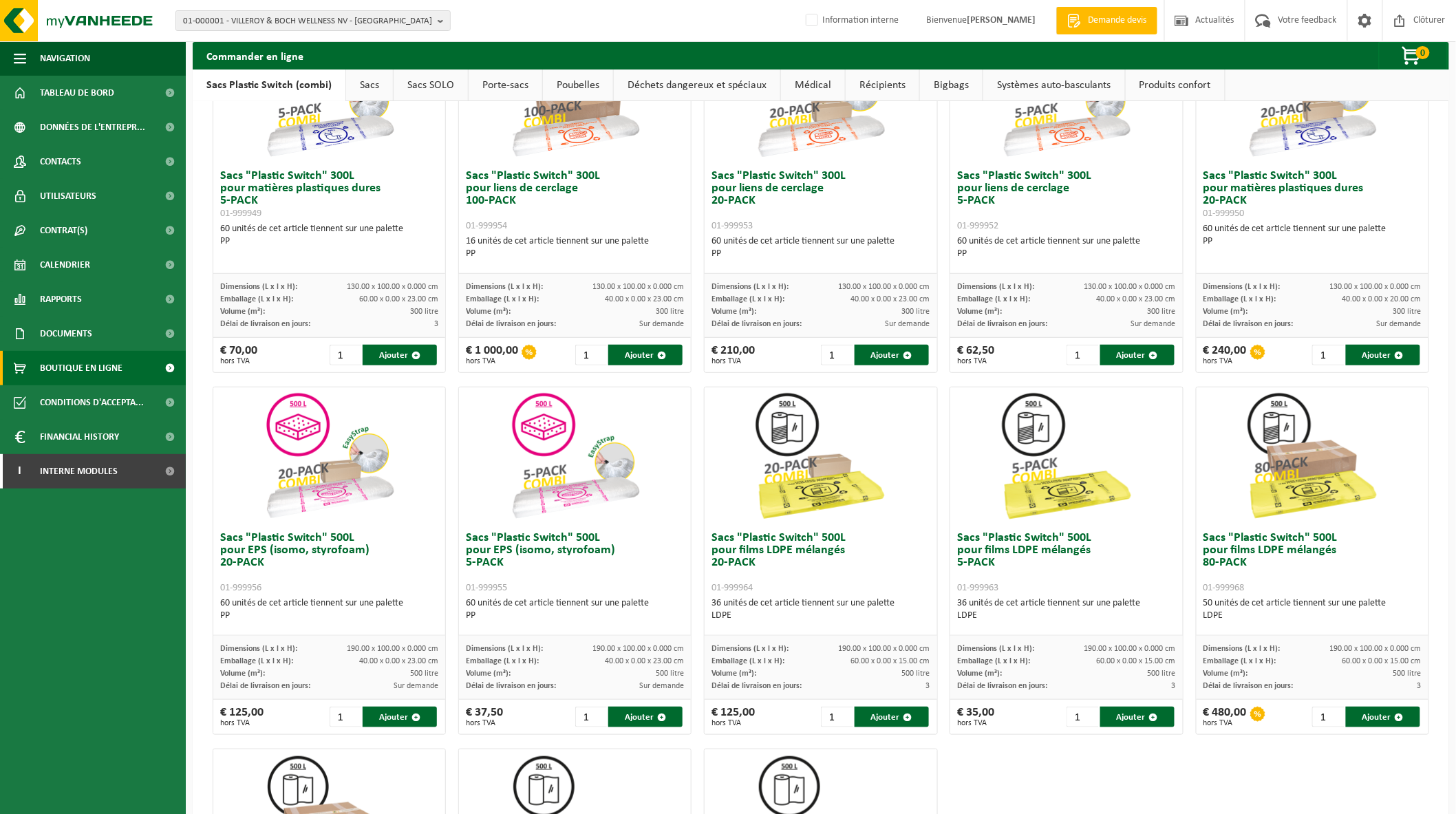
scroll to position [74, 0]
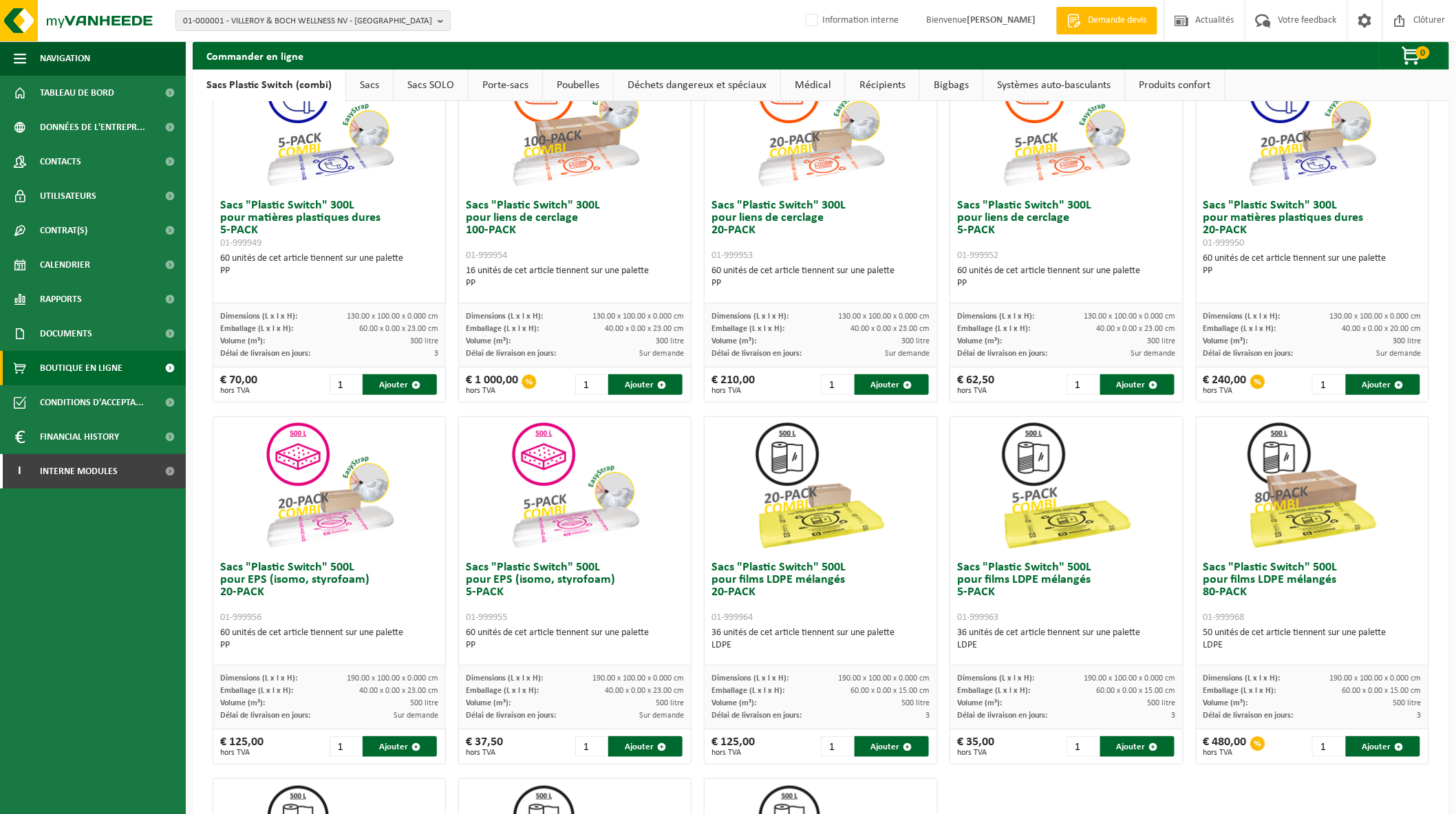
click at [367, 91] on link "Sacs" at bounding box center [369, 85] width 47 height 31
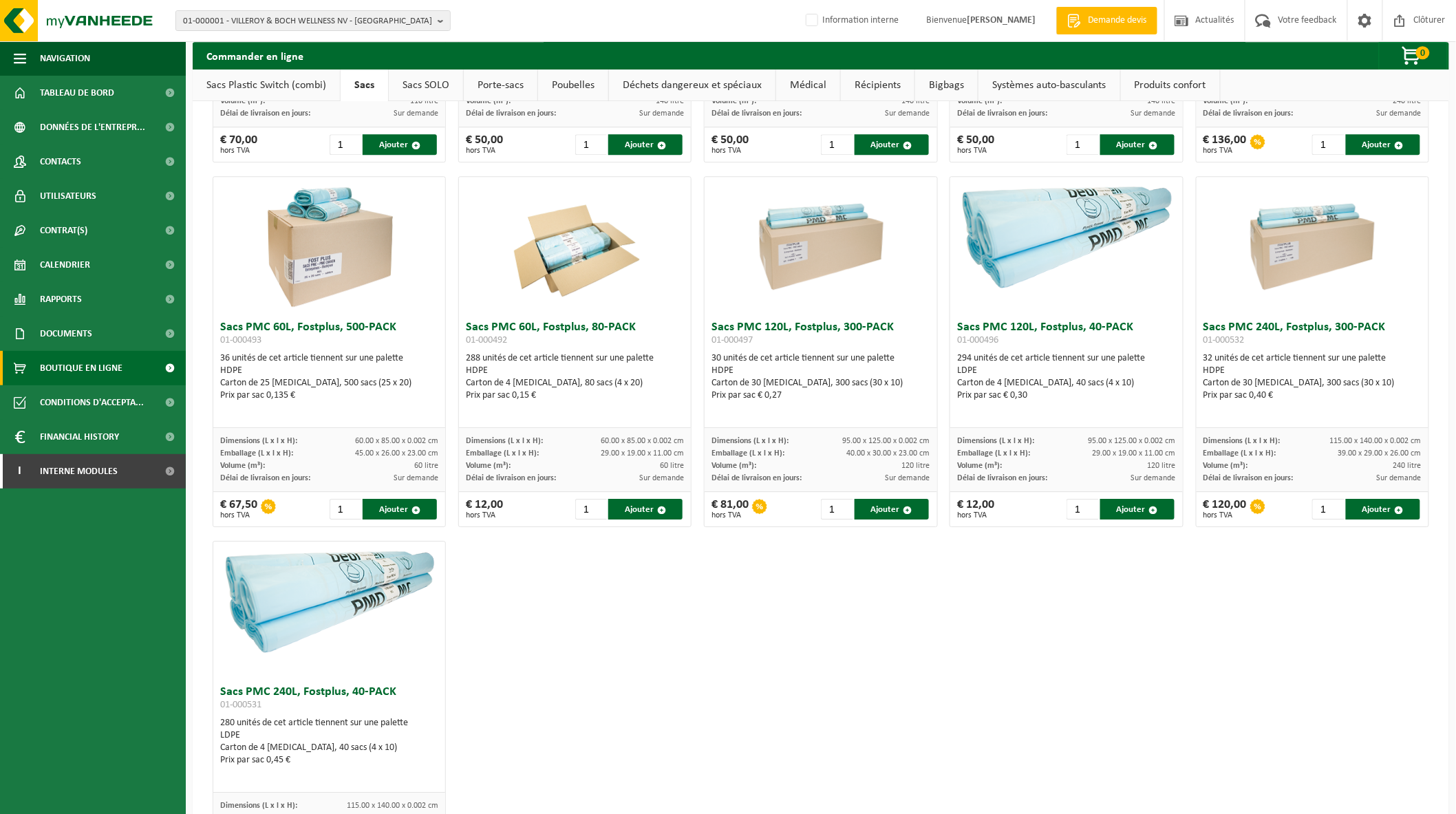
scroll to position [1565, 0]
